Goal: Task Accomplishment & Management: Use online tool/utility

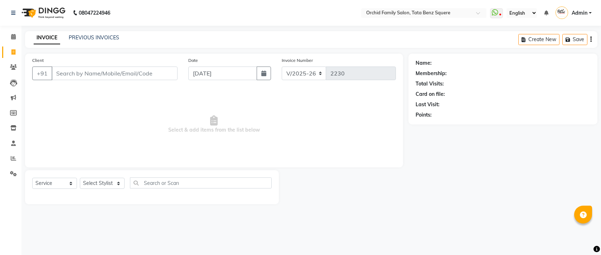
select select "107"
select select "service"
click at [88, 38] on link "PREVIOUS INVOICES" at bounding box center [94, 37] width 50 height 6
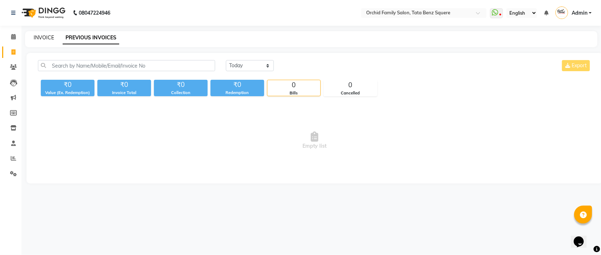
click at [48, 40] on link "INVOICE" at bounding box center [44, 37] width 20 height 6
select select "service"
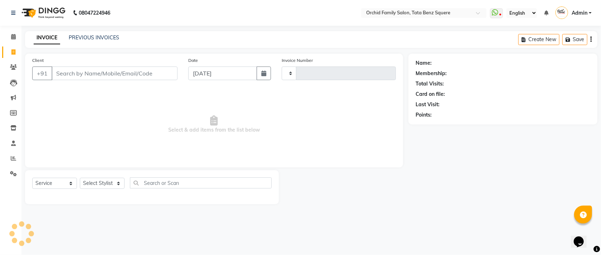
type input "2230"
select select "107"
